Goal: Task Accomplishment & Management: Use online tool/utility

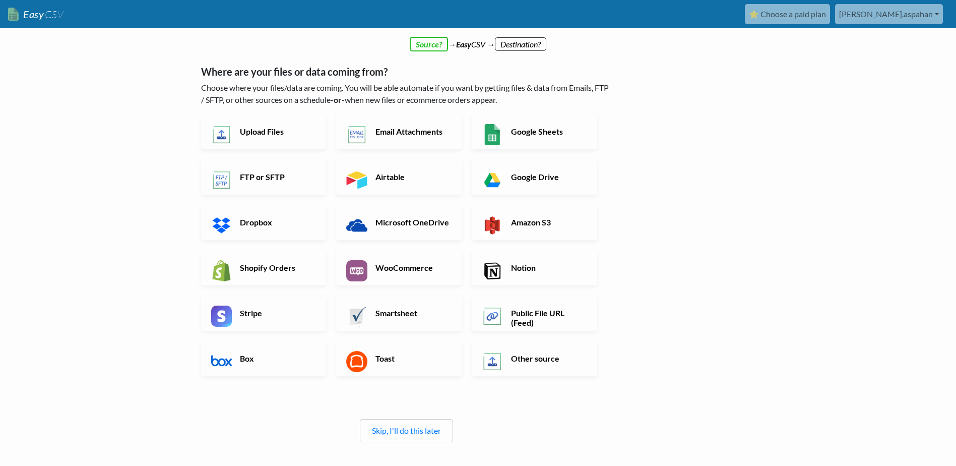
click at [527, 264] on h6 "Notion" at bounding box center [547, 267] width 79 height 10
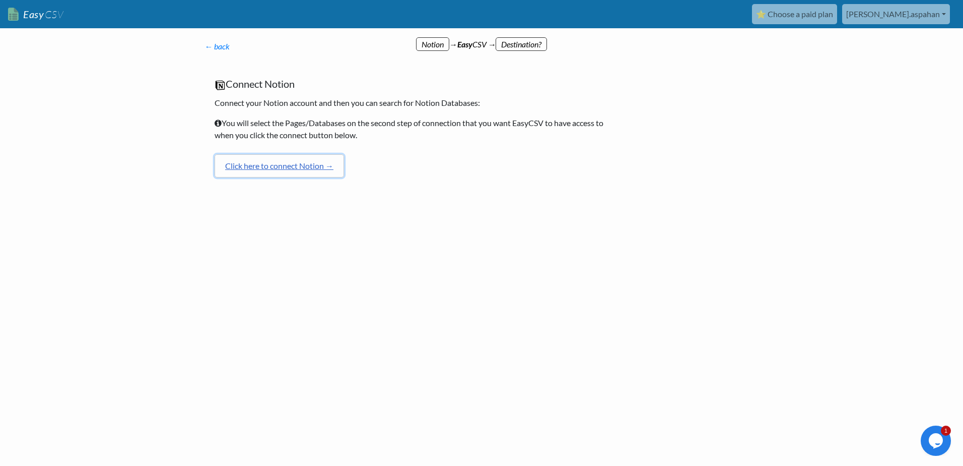
click at [312, 164] on link "Click here to connect Notion →" at bounding box center [279, 165] width 129 height 23
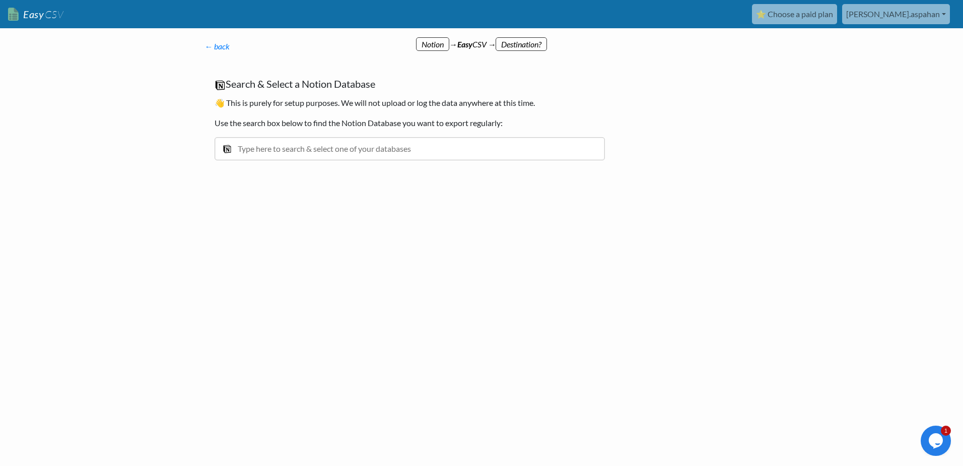
click at [339, 155] on input "text" at bounding box center [410, 148] width 390 height 23
type input "ambie"
click at [323, 170] on div "[ISG] Ambiente de Pesquisas" at bounding box center [418, 171] width 362 height 12
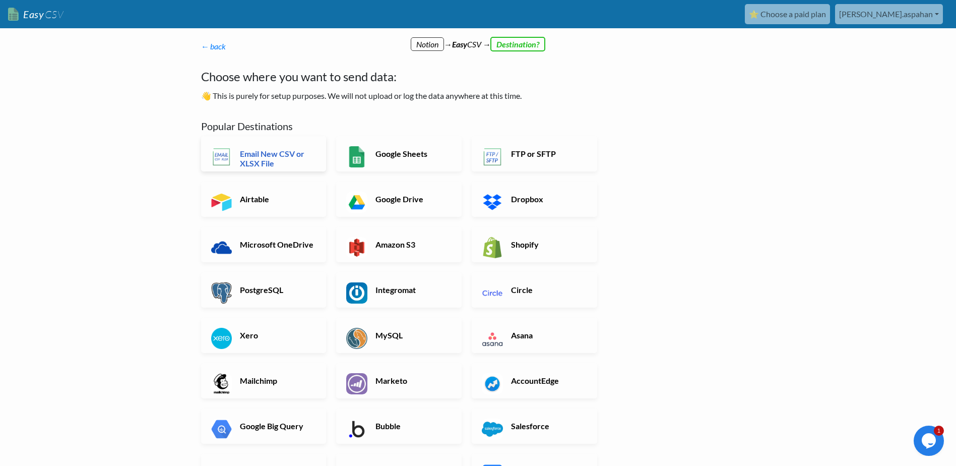
click at [304, 154] on h6 "Email New CSV or XLSX File" at bounding box center [276, 158] width 79 height 19
click at [261, 161] on h6 "Email New CSV or XLSX File" at bounding box center [276, 158] width 79 height 19
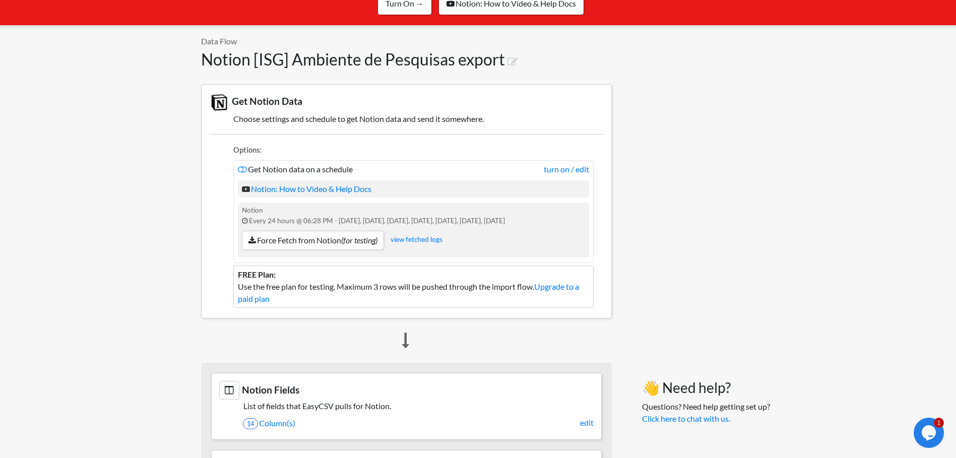
scroll to position [202, 0]
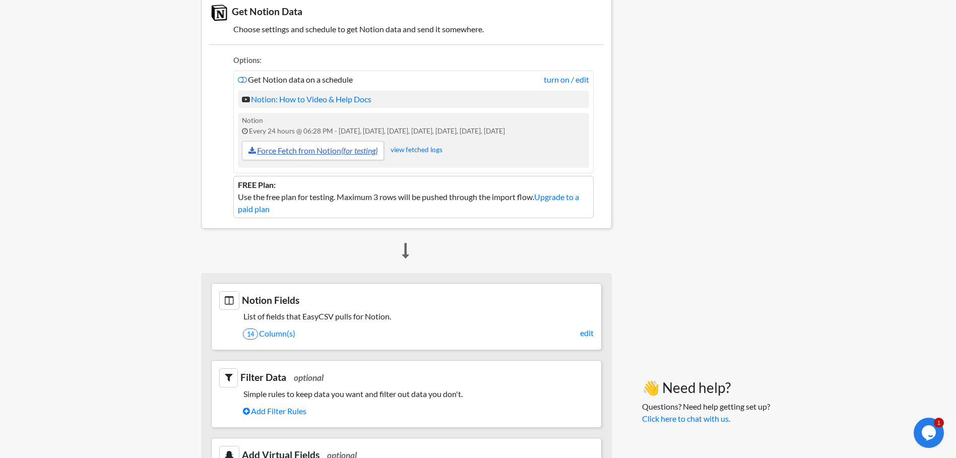
click at [339, 152] on link "Force Fetch from Notion (for testing)" at bounding box center [313, 150] width 142 height 19
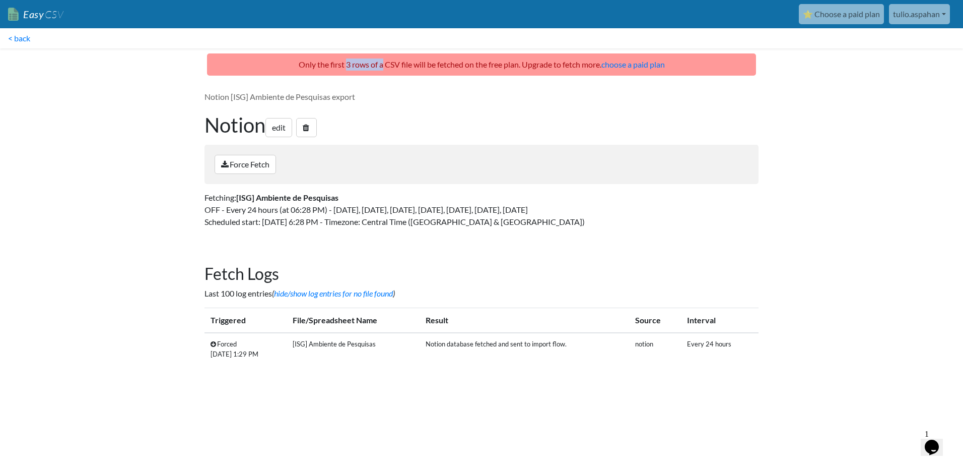
drag, startPoint x: 345, startPoint y: 64, endPoint x: 380, endPoint y: 68, distance: 35.4
click at [380, 68] on p "Only the first 3 rows of a CSV file will be fetched on the free plan. Upgrade t…" at bounding box center [481, 64] width 549 height 22
drag, startPoint x: 380, startPoint y: 68, endPoint x: 524, endPoint y: 70, distance: 144.6
click at [524, 70] on p "Only the first 3 rows of a CSV file will be fetched on the free plan. Upgrade t…" at bounding box center [481, 64] width 549 height 22
click at [270, 162] on link "Force Fetch" at bounding box center [245, 164] width 61 height 19
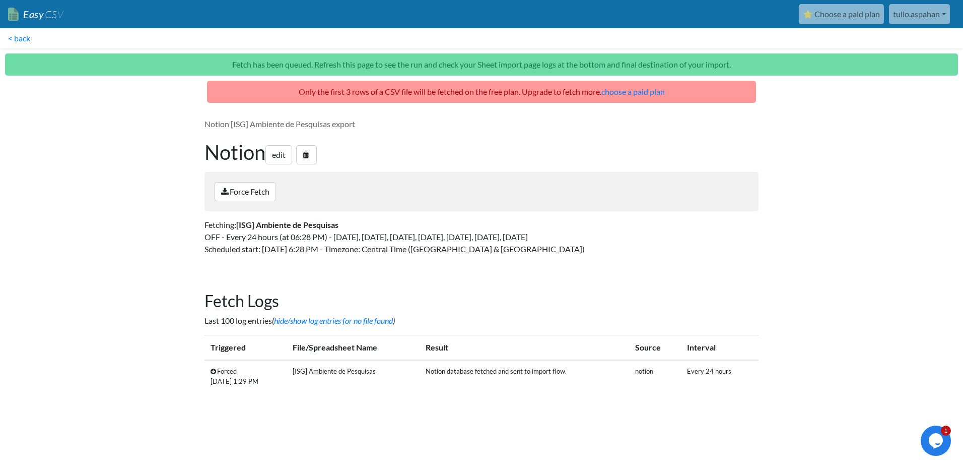
click at [647, 371] on tr "Forced [DATE] 1:29 PM [ISG] Ambiente de Pesquisas Notion database fetched and s…" at bounding box center [482, 376] width 554 height 32
click at [234, 378] on td "Forced [DATE] 1:29 PM" at bounding box center [246, 376] width 82 height 32
click at [37, 15] on link "Easy CSV" at bounding box center [35, 14] width 55 height 21
